Goal: Contribute content: Add original content to the website for others to see

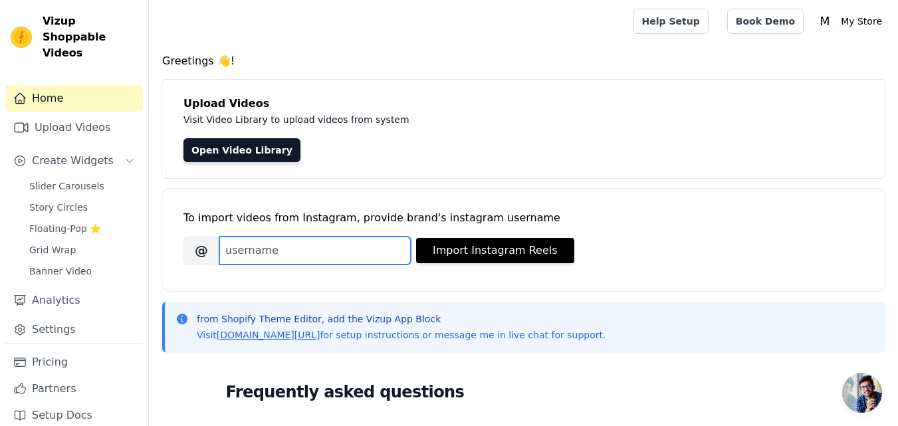
click at [281, 244] on input "Brand's Instagram Username" at bounding box center [314, 251] width 191 height 28
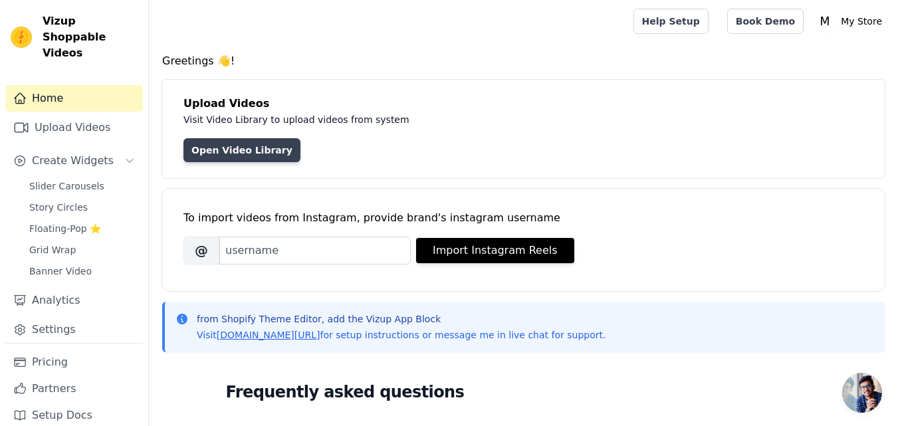
click at [207, 151] on link "Open Video Library" at bounding box center [241, 150] width 117 height 24
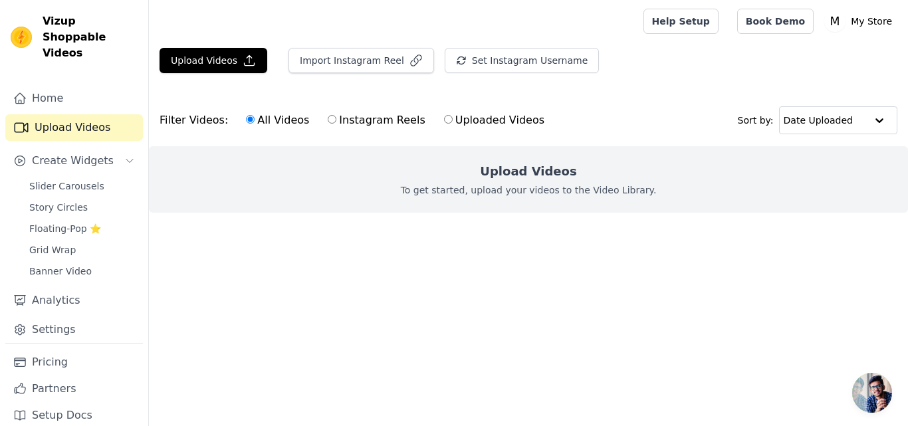
click at [93, 130] on div "Home Upload Videos Create Widgets Slider Carousels Story Circles Floating-Pop ⭐…" at bounding box center [74, 214] width 138 height 258
click at [243, 55] on icon "button" at bounding box center [249, 60] width 13 height 13
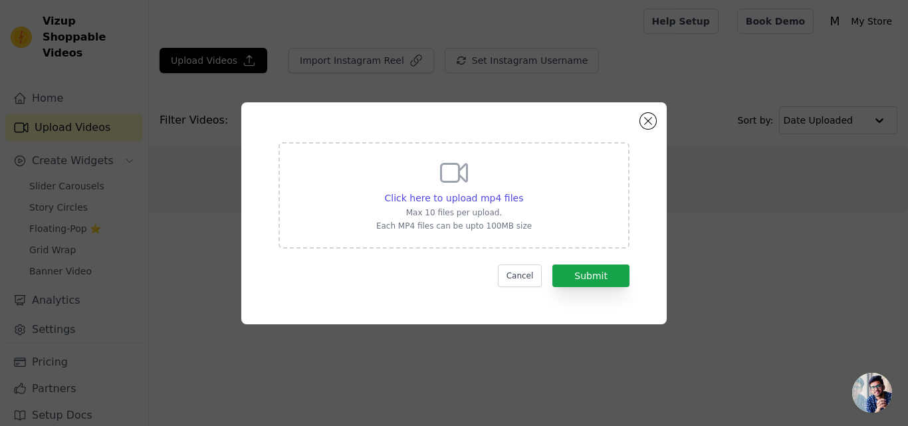
click at [506, 178] on div "Click here to upload mp4 files Max 10 files per upload. Each MP4 files can be u…" at bounding box center [454, 194] width 156 height 74
click at [522, 191] on input "Click here to upload mp4 files Max 10 files per upload. Each MP4 files can be u…" at bounding box center [522, 191] width 1 height 1
type input "C:\fakepath\WhatsApp Video [DATE] at 04.04.57_511f083d.mp4"
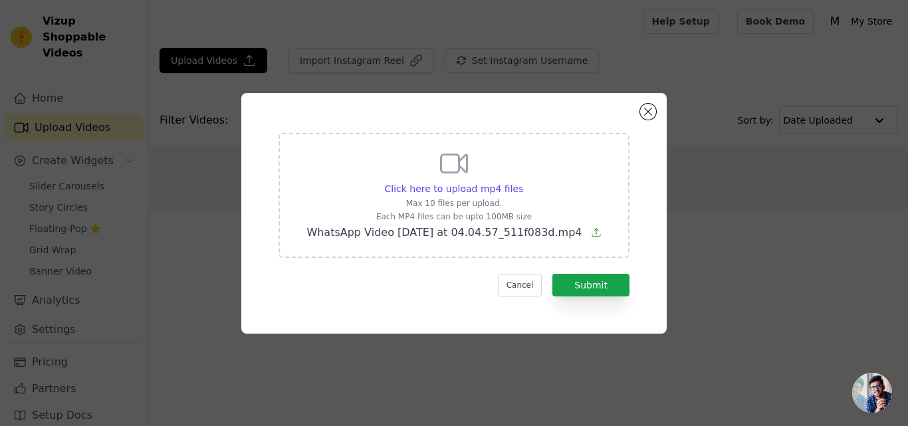
click at [593, 231] on icon at bounding box center [596, 233] width 8 height 8
click at [523, 182] on input "Click here to upload mp4 files Max 10 files per upload. Each MP4 files can be u…" at bounding box center [522, 181] width 1 height 1
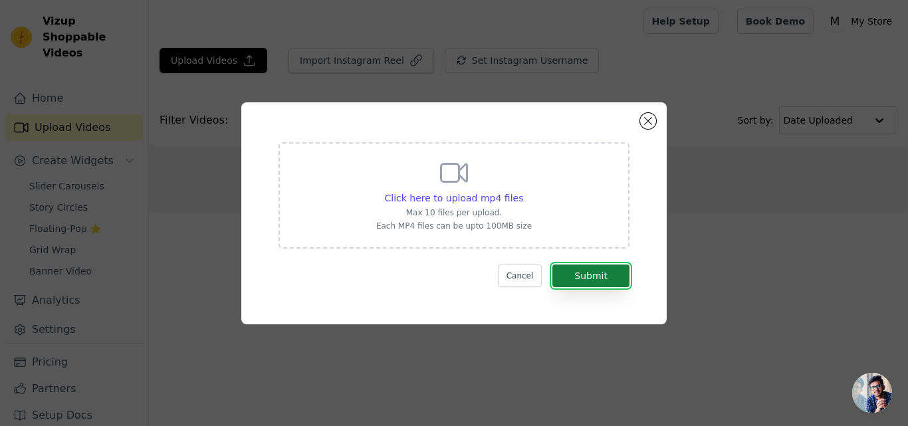
click at [584, 277] on button "Submit" at bounding box center [590, 276] width 77 height 23
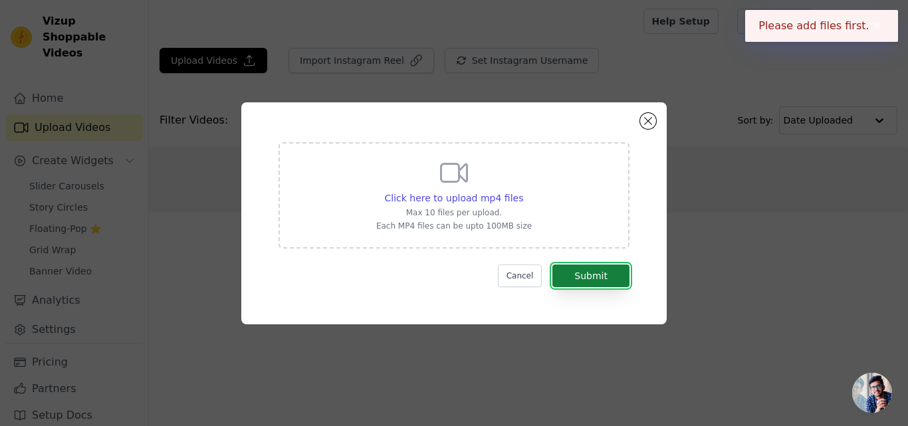
click at [602, 278] on button "Submit" at bounding box center [590, 276] width 77 height 23
click at [473, 198] on span "Click here to upload mp4 files" at bounding box center [454, 198] width 139 height 11
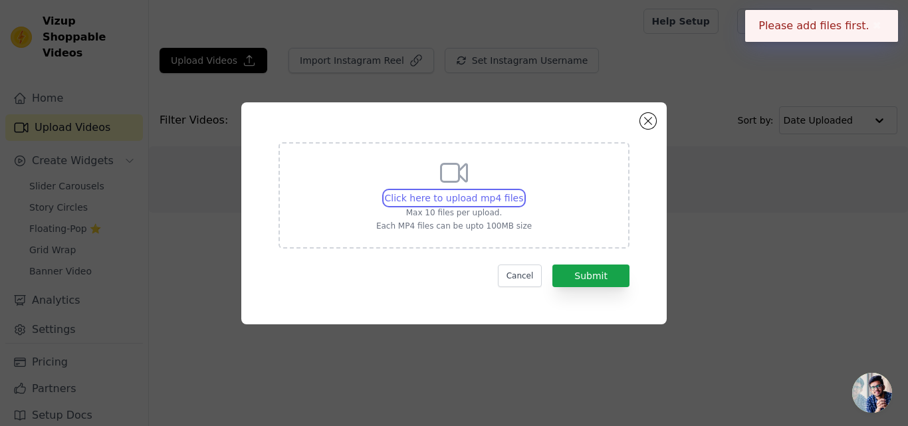
click at [522, 191] on input "Click here to upload mp4 files Max 10 files per upload. Each MP4 files can be u…" at bounding box center [522, 191] width 1 height 1
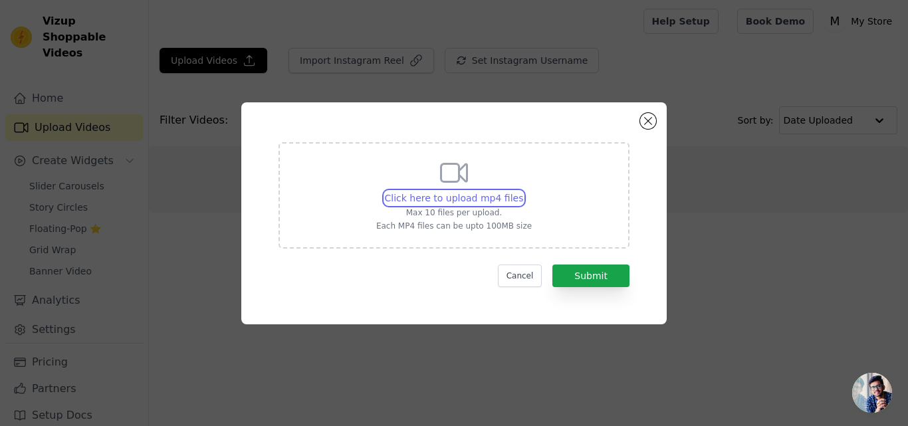
type input "C:\fakepath\WhatsApp Video [DATE] at 04.04.57_511f083d.mp4"
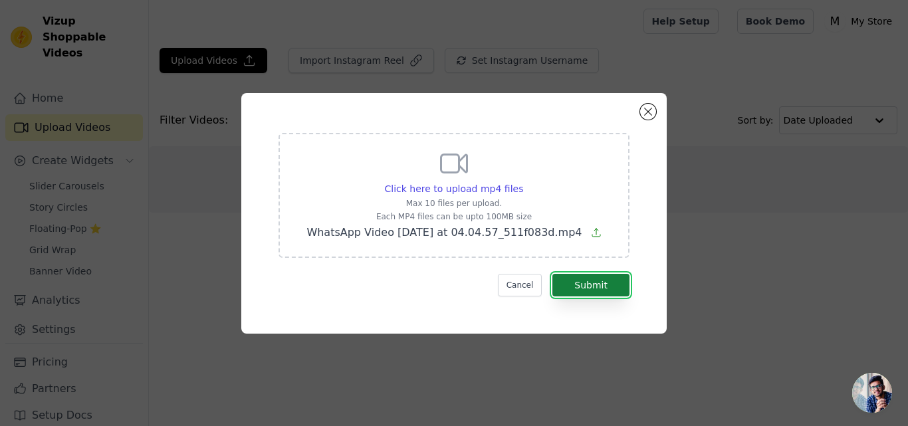
click at [616, 280] on button "Submit" at bounding box center [590, 285] width 77 height 23
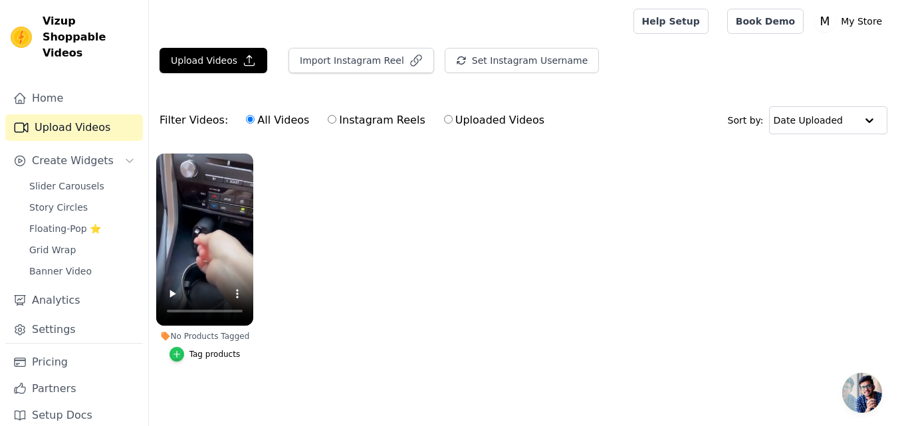
click at [177, 352] on icon "button" at bounding box center [176, 354] width 9 height 9
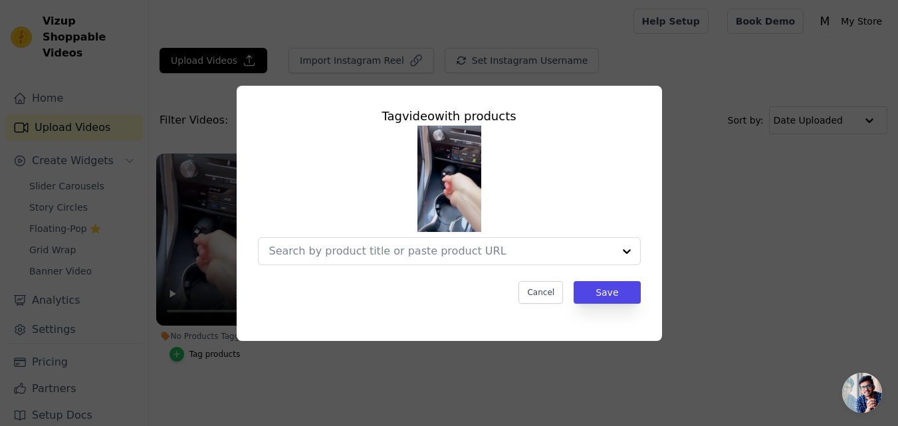
click at [177, 352] on div "Tag video with products Cancel Save" at bounding box center [449, 213] width 856 height 298
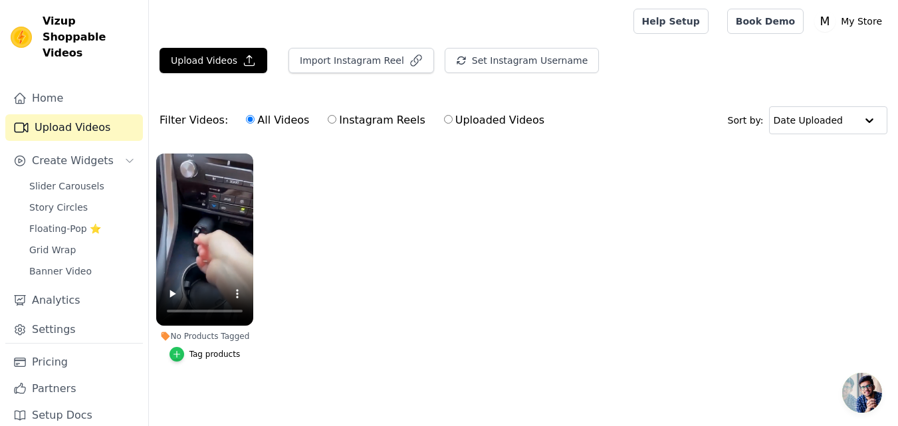
click at [177, 352] on icon "button" at bounding box center [176, 354] width 9 height 9
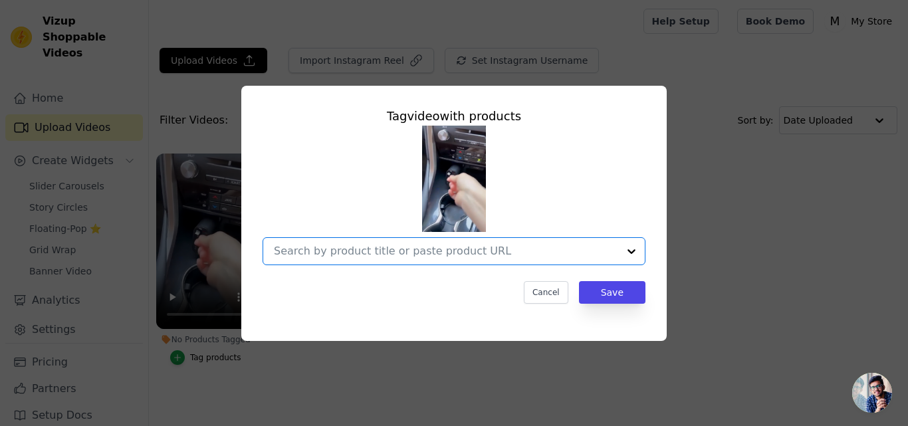
click at [336, 253] on input "No Products Tagged Tag video with products Option undefined, selected. Select i…" at bounding box center [446, 251] width 344 height 13
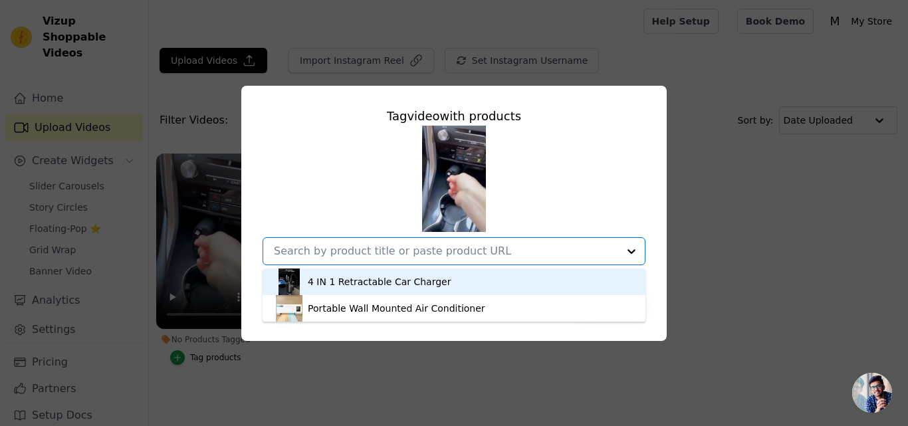
click at [344, 281] on div "4 IN 1 Retractable Car Charger" at bounding box center [379, 281] width 143 height 13
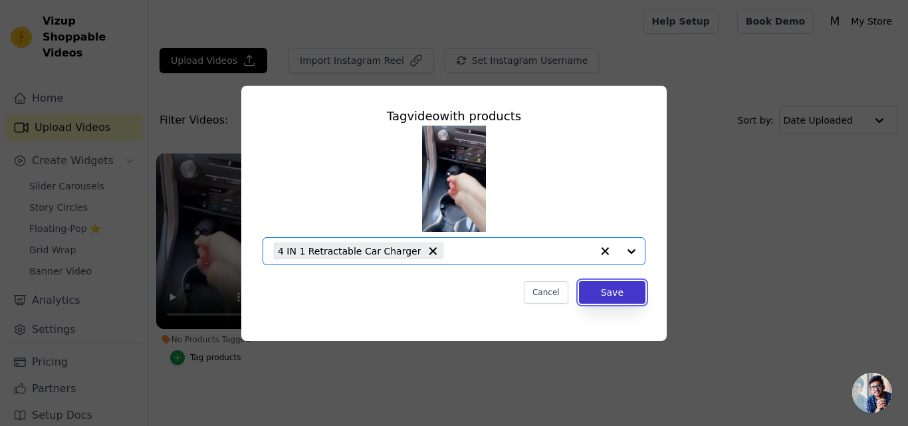
click at [608, 287] on button "Save" at bounding box center [612, 292] width 66 height 23
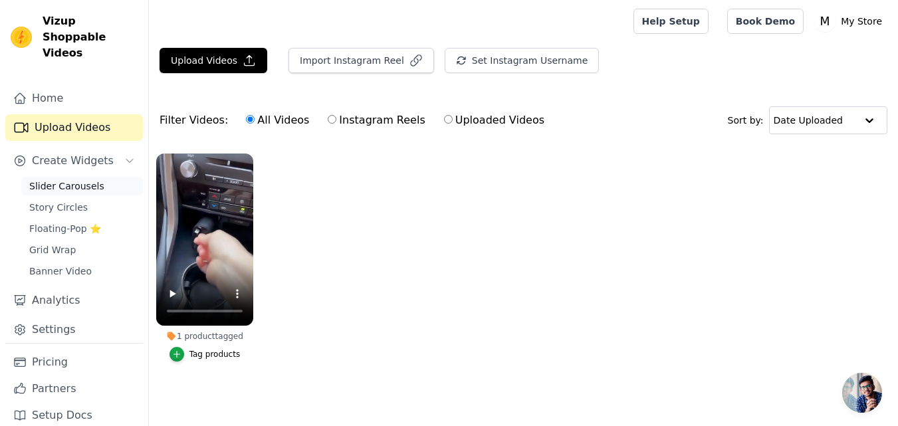
click at [106, 179] on link "Slider Carousels" at bounding box center [82, 186] width 122 height 19
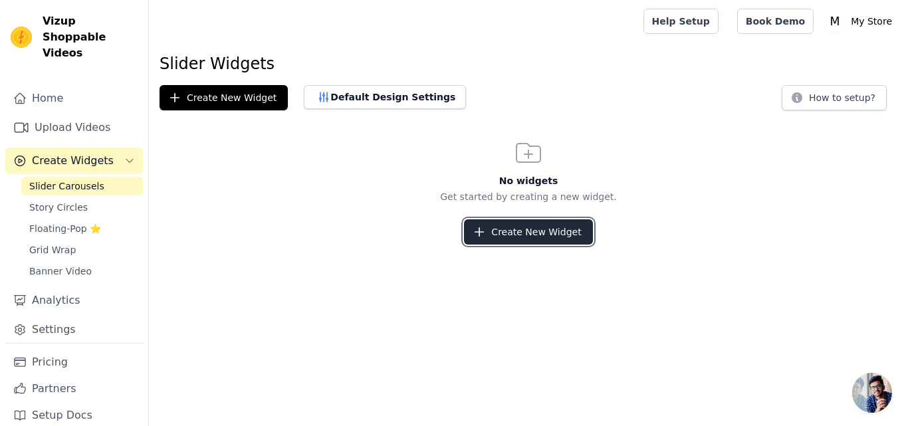
click at [491, 230] on button "Create New Widget" at bounding box center [528, 231] width 128 height 25
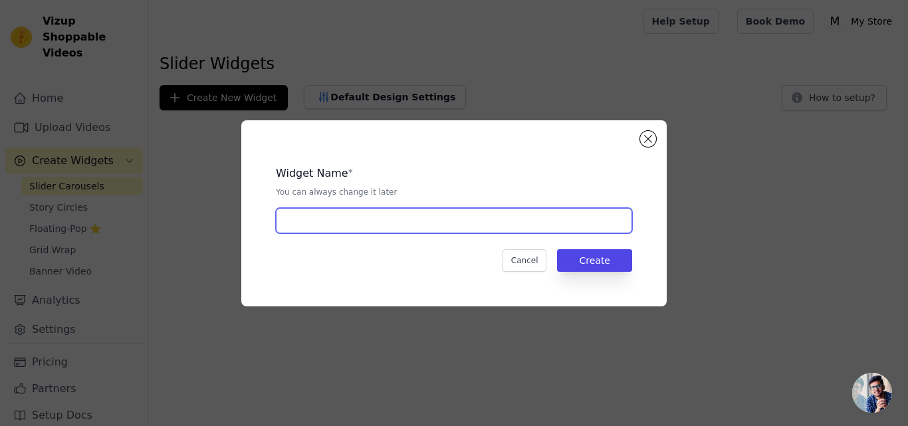
click at [431, 230] on input "text" at bounding box center [454, 220] width 356 height 25
paste input "6. SLIDY TESTIMONIAL"
type input "6. SLIDY TESTIMONIAL"
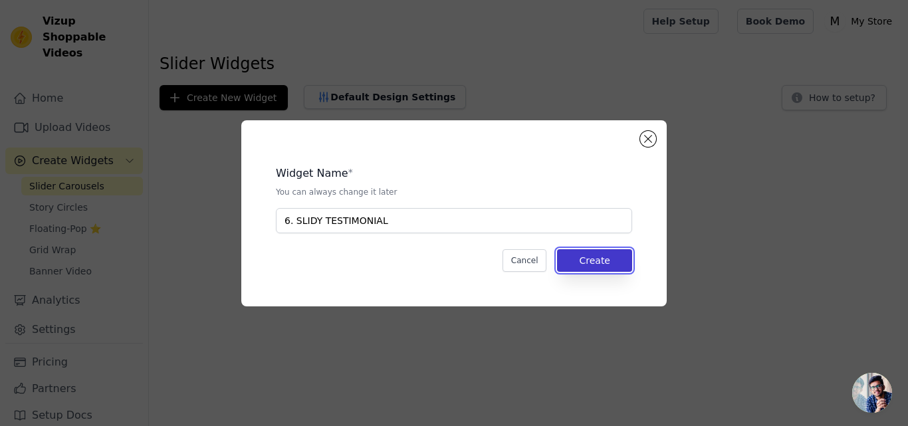
click at [583, 256] on button "Create" at bounding box center [594, 260] width 75 height 23
